Goal: Information Seeking & Learning: Find contact information

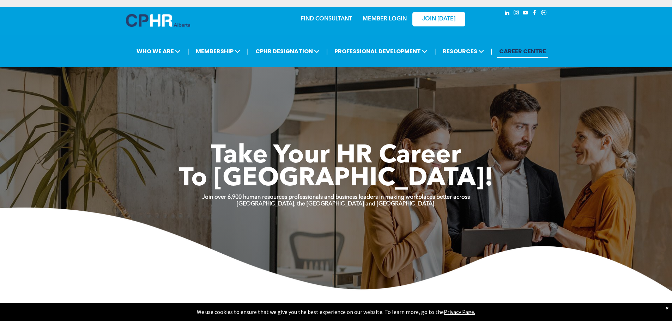
click at [338, 19] on div "MEMBER LOGIN" at bounding box center [369, 19] width 65 height 22
click at [309, 19] on link "FIND CONSULTANT" at bounding box center [327, 19] width 52 height 6
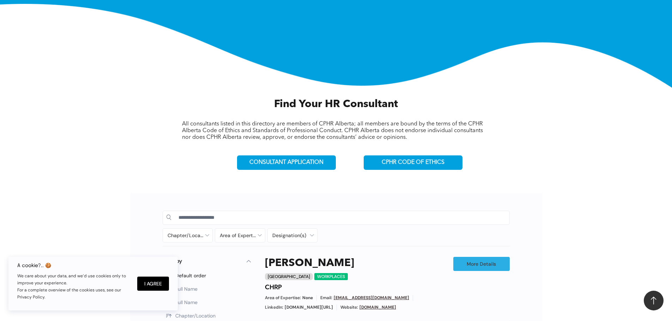
scroll to position [212, 0]
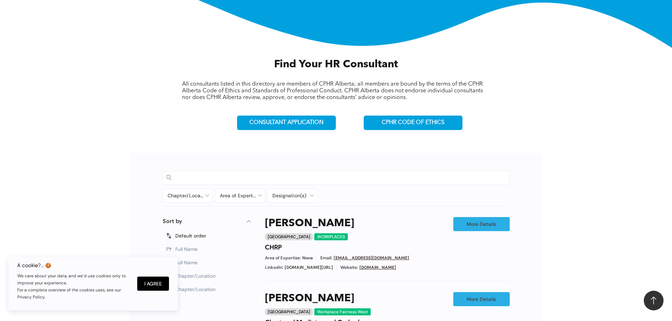
click at [272, 177] on input at bounding box center [342, 178] width 327 height 11
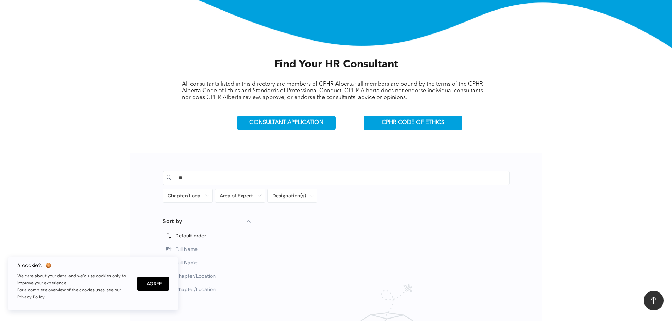
type input "*"
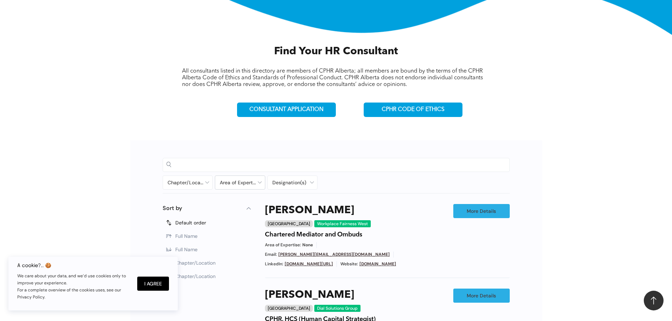
scroll to position [247, 0]
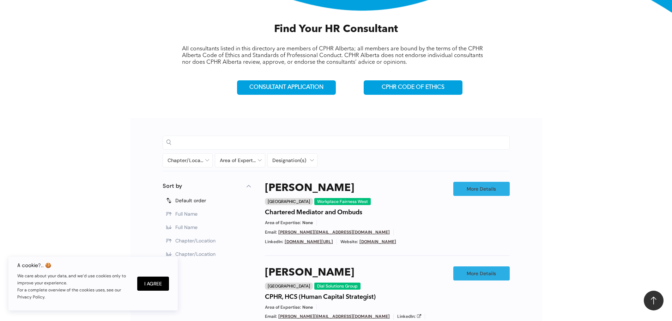
click at [236, 140] on input at bounding box center [342, 142] width 327 height 11
type input "******"
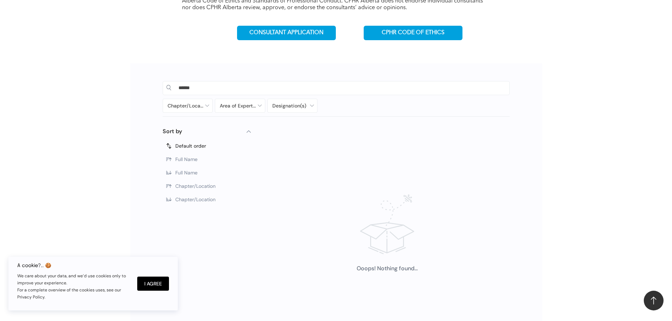
scroll to position [247, 0]
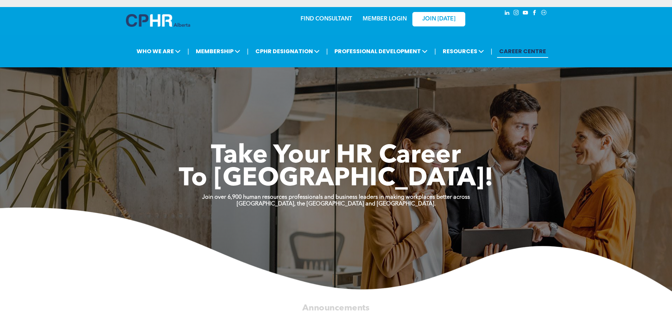
click at [326, 20] on link "FIND CONSULTANT" at bounding box center [327, 19] width 52 height 6
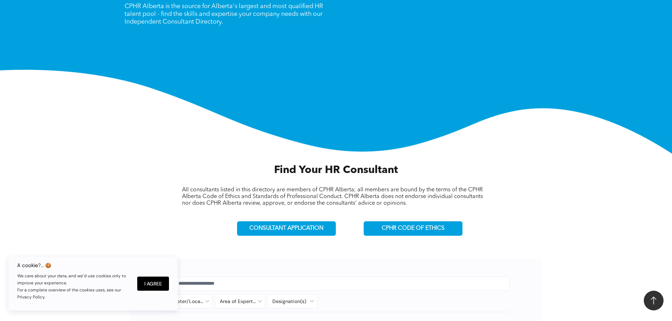
scroll to position [247, 0]
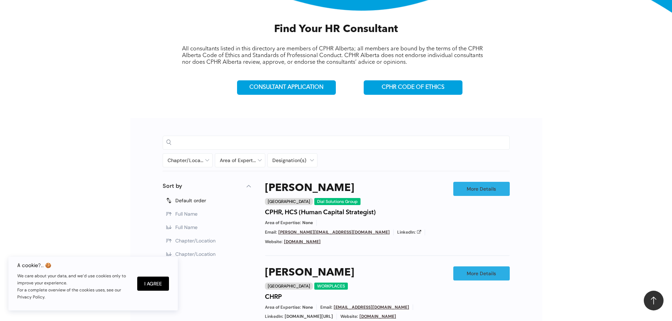
click at [225, 145] on input at bounding box center [342, 142] width 327 height 11
type input "*****"
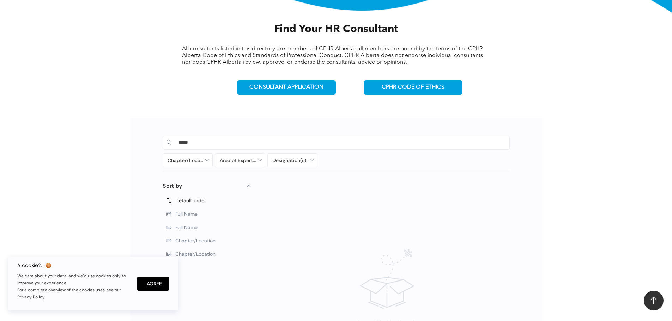
click at [181, 224] on span "Full Name" at bounding box center [186, 227] width 22 height 6
